Goal: Find specific page/section: Find specific page/section

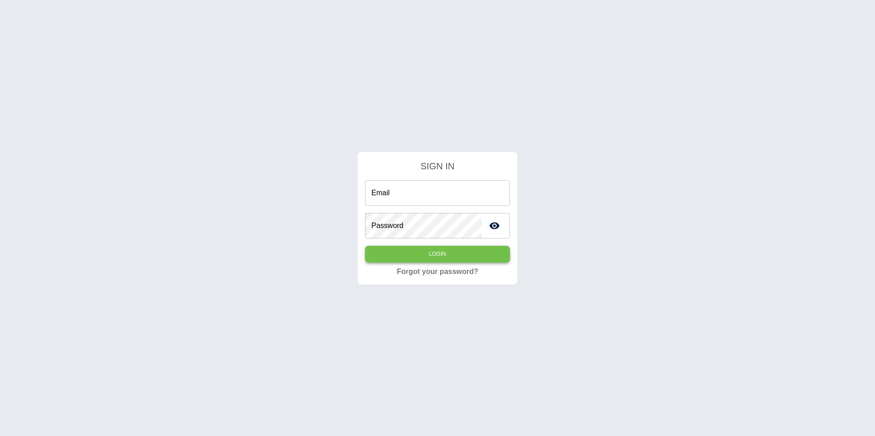
type input "**********"
click at [433, 261] on button "Login" at bounding box center [437, 254] width 145 height 17
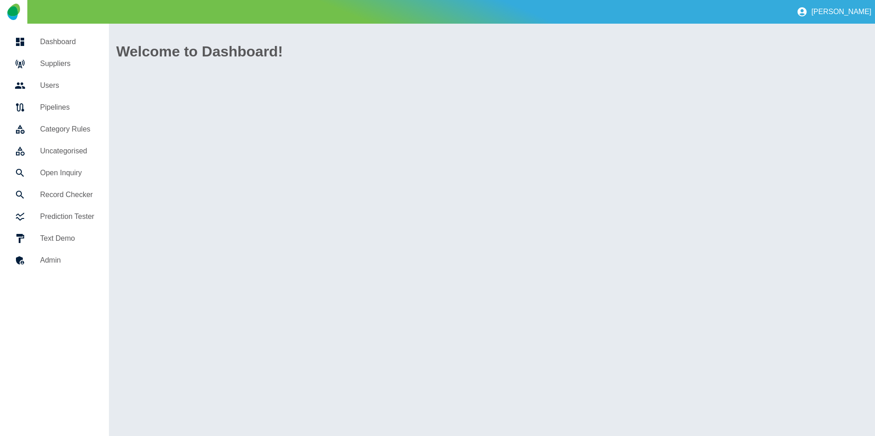
click at [59, 61] on h5 "Suppliers" at bounding box center [67, 63] width 54 height 11
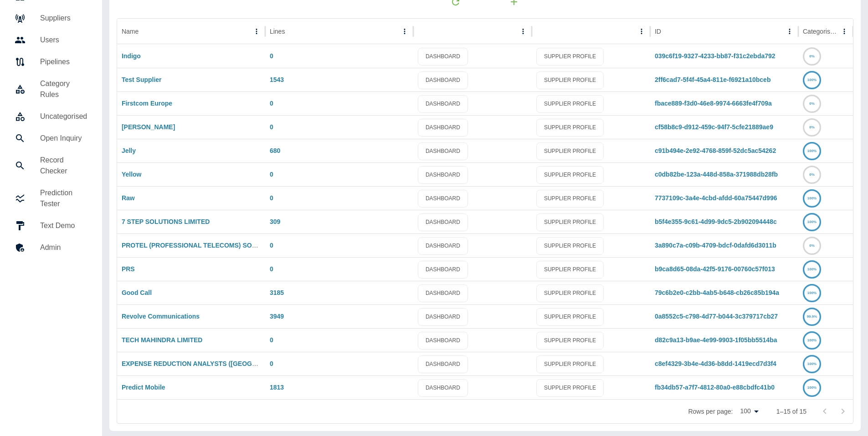
scroll to position [48, 0]
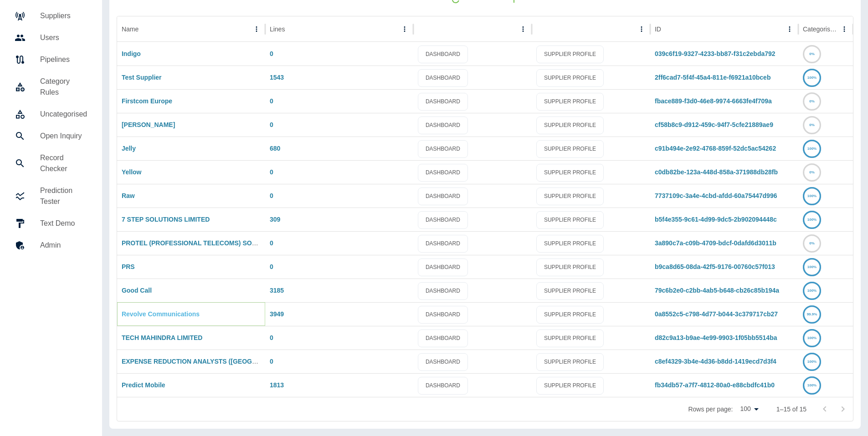
click at [148, 314] on link "Revolve Communications" at bounding box center [161, 314] width 78 height 7
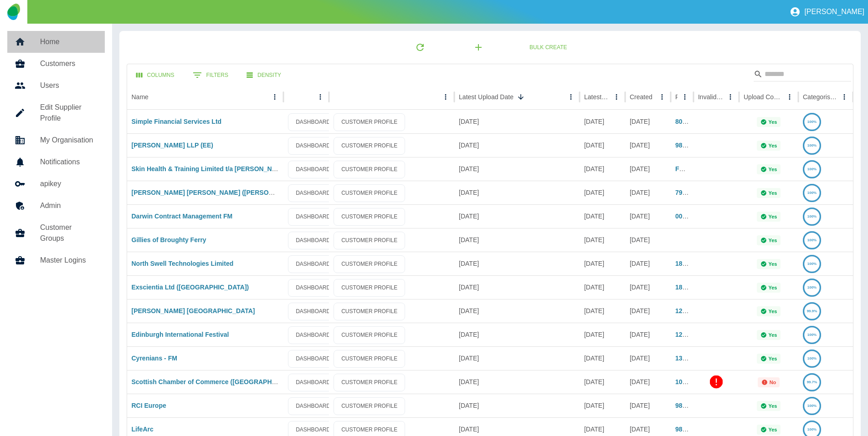
click at [83, 44] on h5 "Home" at bounding box center [68, 41] width 57 height 11
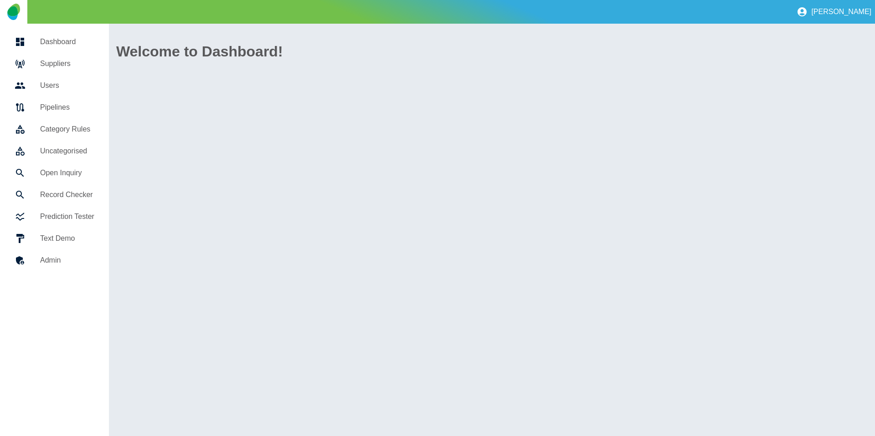
click at [65, 65] on h5 "Suppliers" at bounding box center [67, 63] width 54 height 11
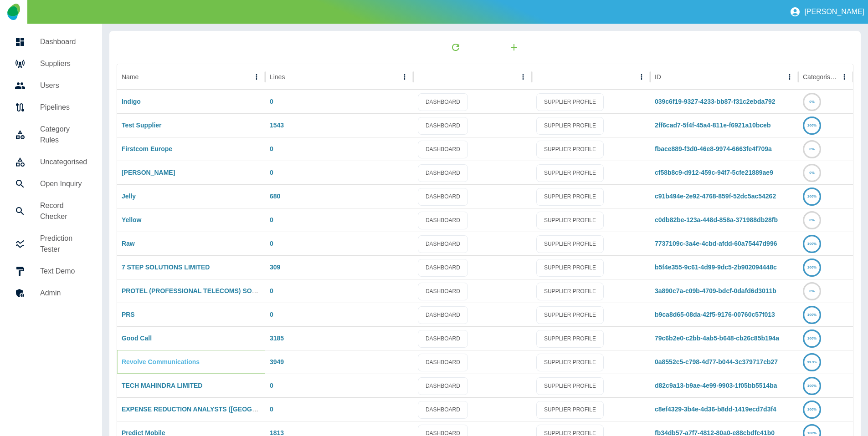
click at [158, 360] on link "Revolve Communications" at bounding box center [161, 362] width 78 height 7
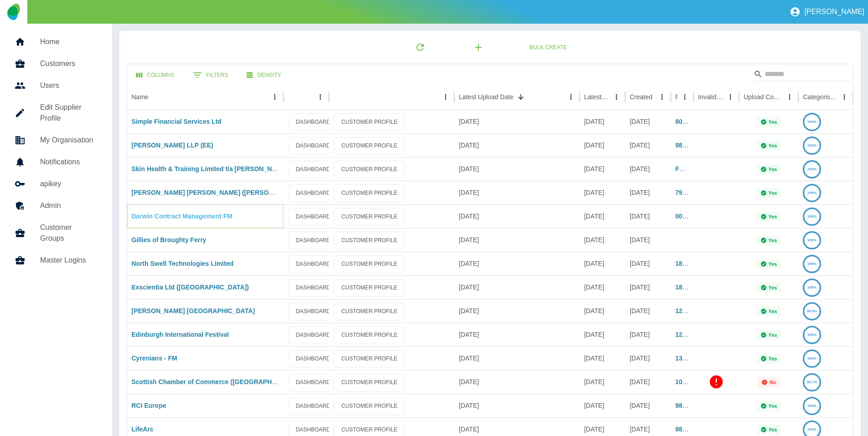
click at [198, 213] on link "Darwin Contract Management FM" at bounding box center [182, 216] width 101 height 7
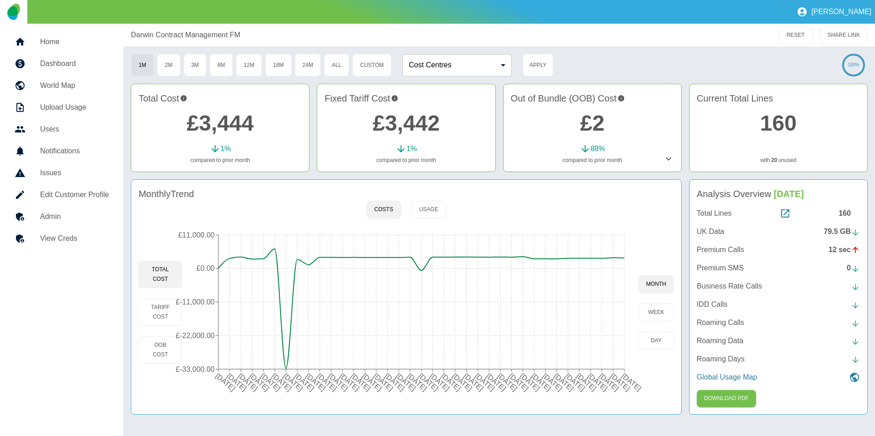
click at [64, 220] on h5 "Admin" at bounding box center [74, 216] width 69 height 11
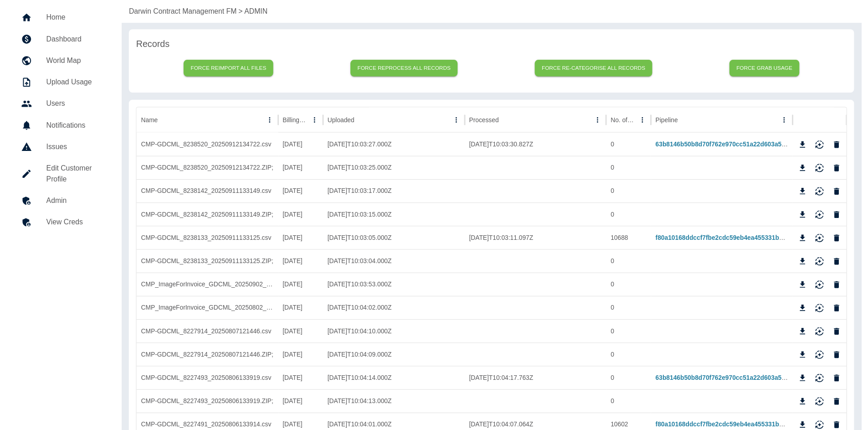
scroll to position [87, 0]
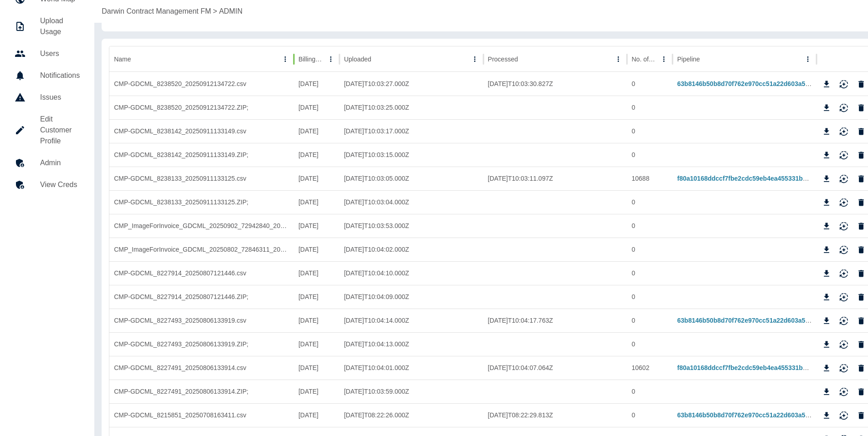
drag, startPoint x: 294, startPoint y: 60, endPoint x: 274, endPoint y: 72, distance: 23.9
click at [296, 60] on div at bounding box center [294, 59] width 5 height 26
